Goal: Check status: Check status

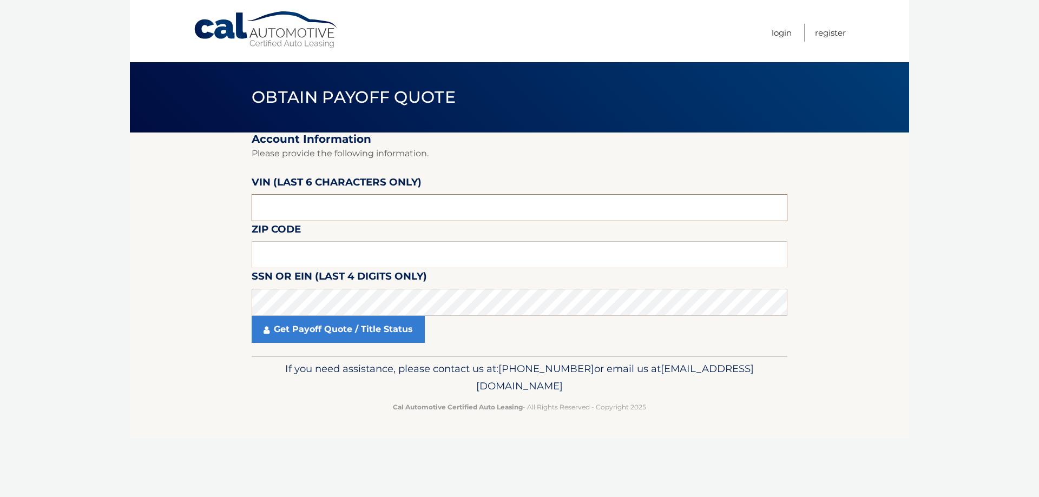
drag, startPoint x: 291, startPoint y: 202, endPoint x: 230, endPoint y: 206, distance: 60.7
click at [230, 206] on section "Account Information Please provide the following information. VIN (last 6 chara…" at bounding box center [519, 245] width 779 height 224
type input "025776"
click at [277, 255] on input "text" at bounding box center [520, 254] width 536 height 27
type input "11704"
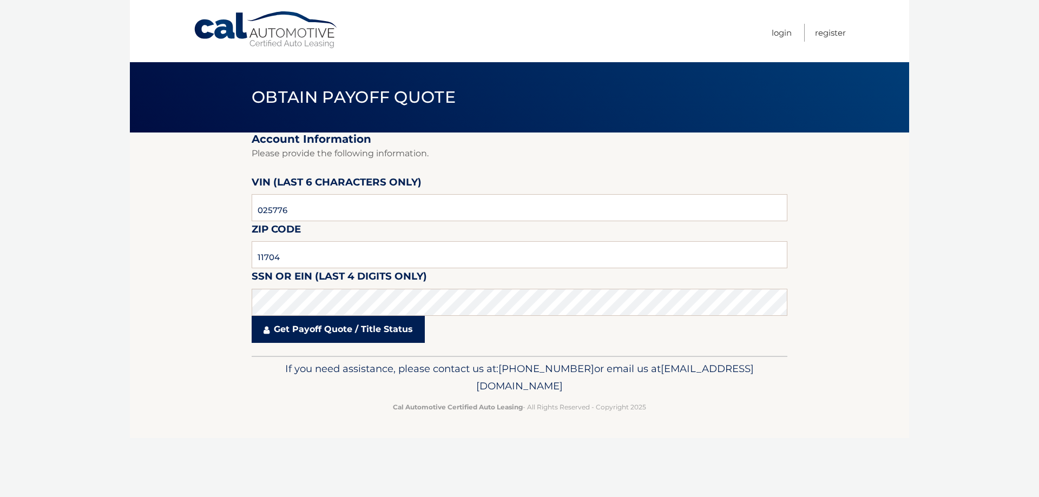
click at [342, 330] on link "Get Payoff Quote / Title Status" at bounding box center [338, 329] width 173 height 27
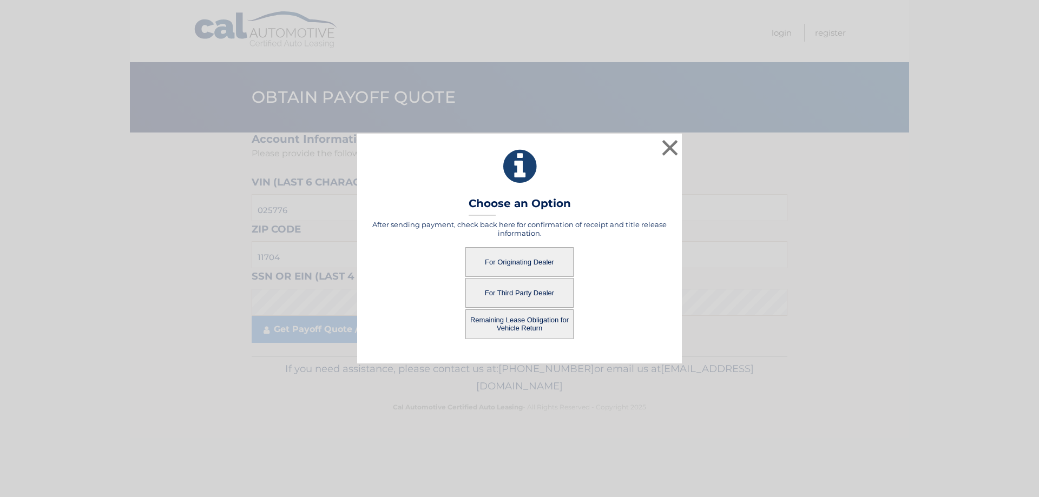
click at [518, 264] on button "For Originating Dealer" at bounding box center [519, 262] width 108 height 30
click at [519, 261] on button "For Originating Dealer" at bounding box center [519, 262] width 108 height 30
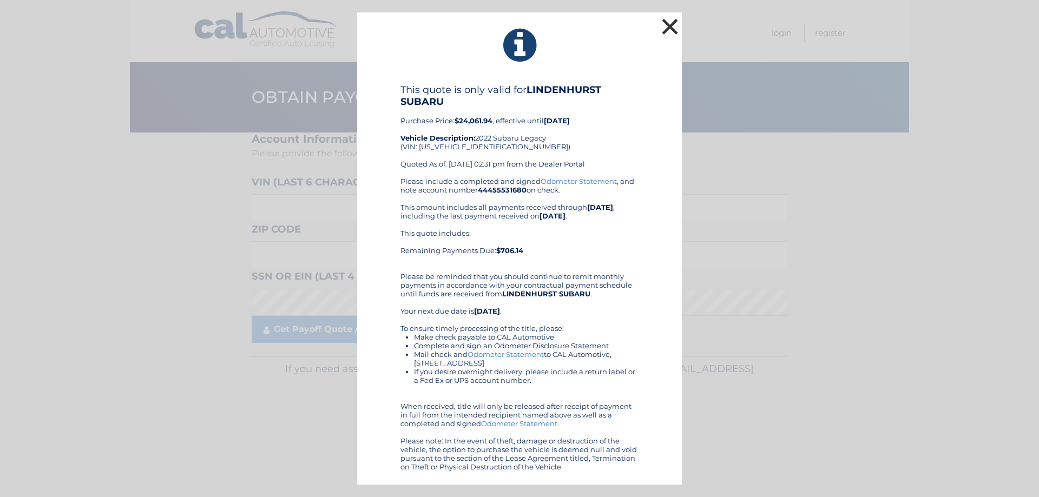
click at [671, 22] on button "×" at bounding box center [670, 27] width 22 height 22
